Goal: Subscribe to service/newsletter

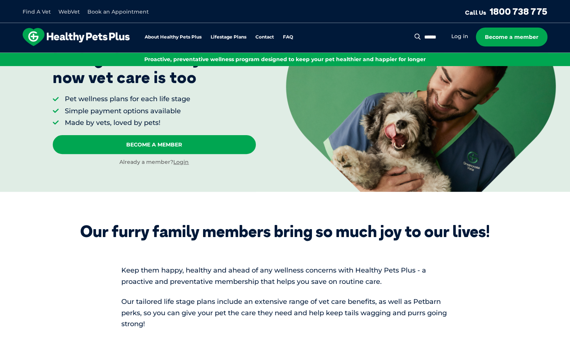
scroll to position [79, 0]
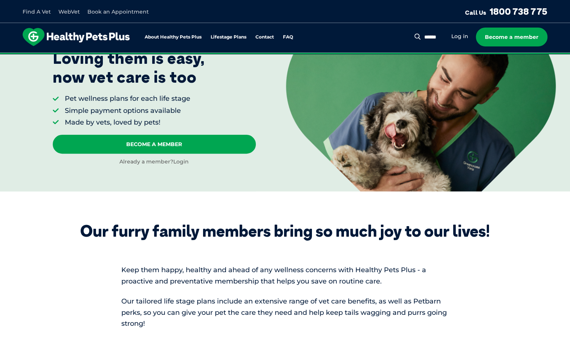
click at [178, 162] on link "Login" at bounding box center [180, 161] width 15 height 7
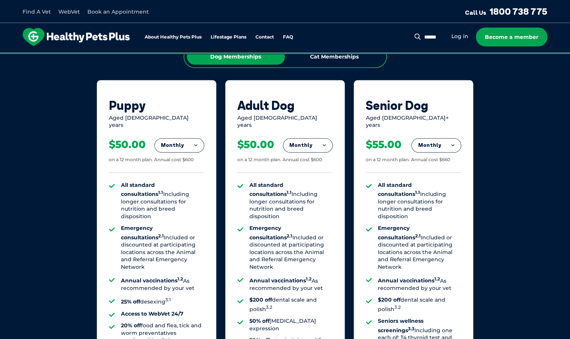
scroll to position [486, 0]
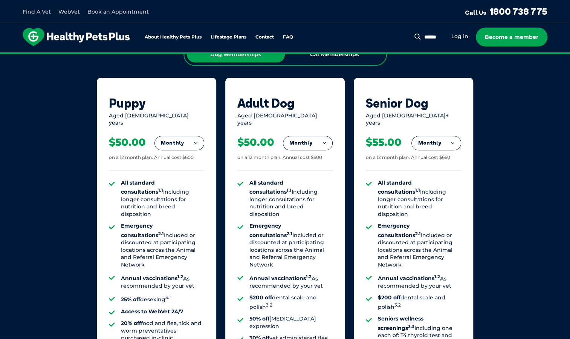
click at [197, 141] on button "Monthly" at bounding box center [179, 143] width 49 height 14
click at [93, 175] on div "Our Membership Plans All of our memberships are for a 12 month term. We offer s…" at bounding box center [285, 215] width 570 height 527
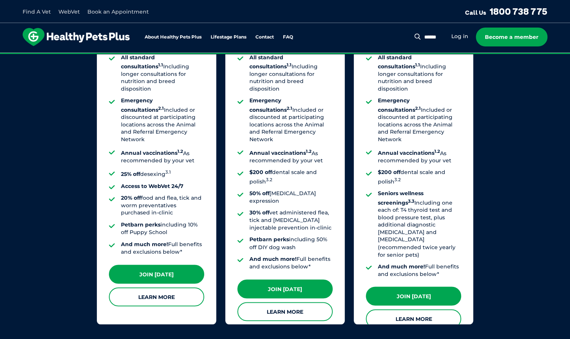
scroll to position [611, 0]
click at [144, 267] on link "Join [DATE]" at bounding box center [156, 273] width 95 height 19
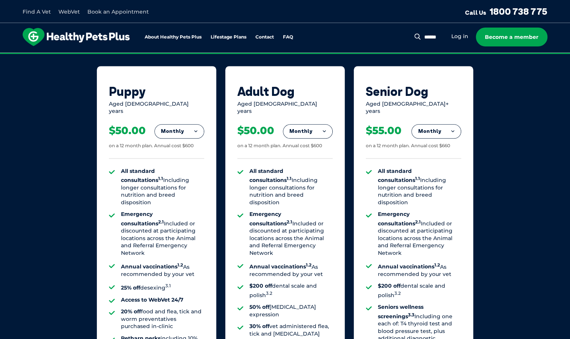
scroll to position [497, 0]
